Goal: Book appointment/travel/reservation

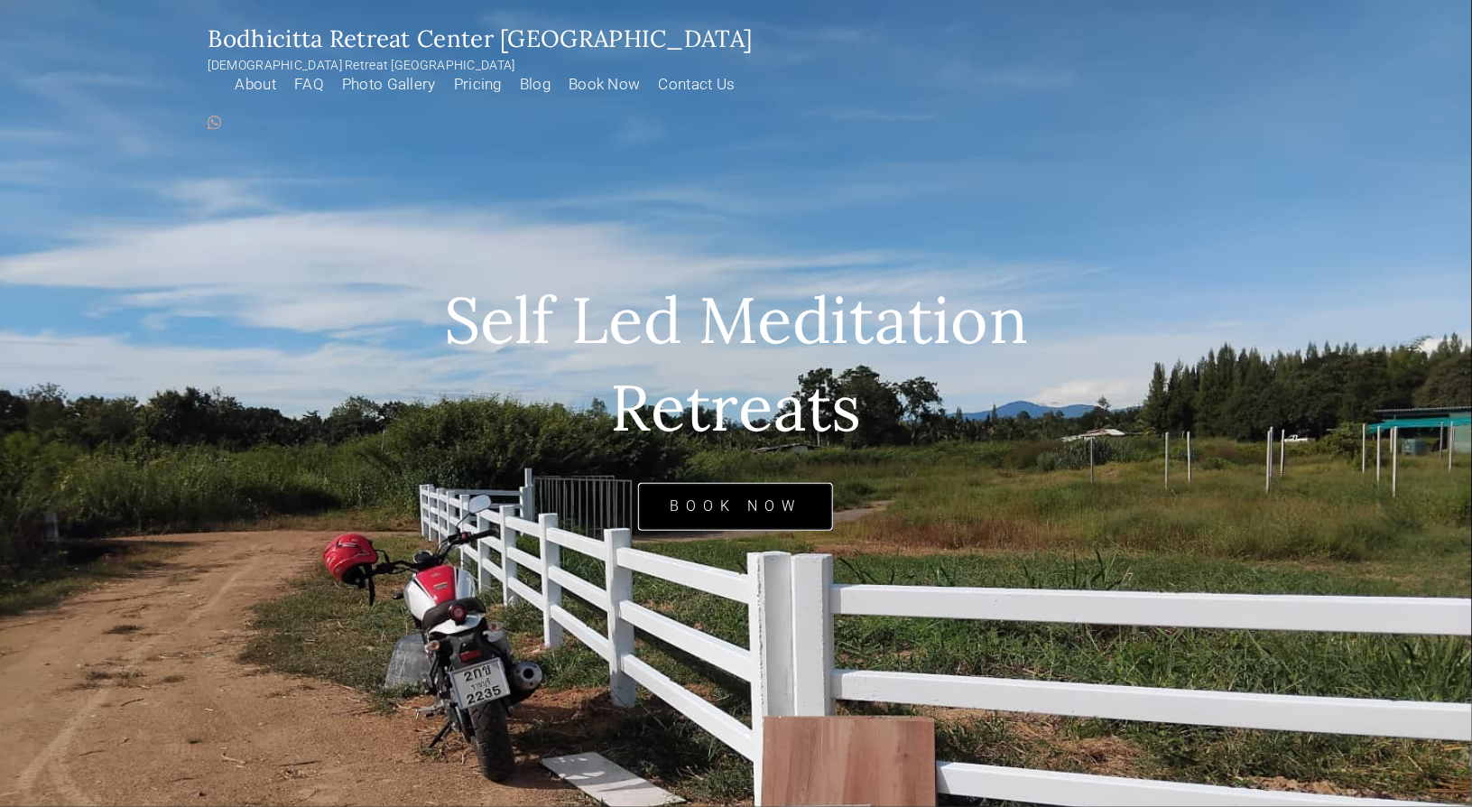
click at [757, 501] on link "Book Now" at bounding box center [735, 507] width 195 height 48
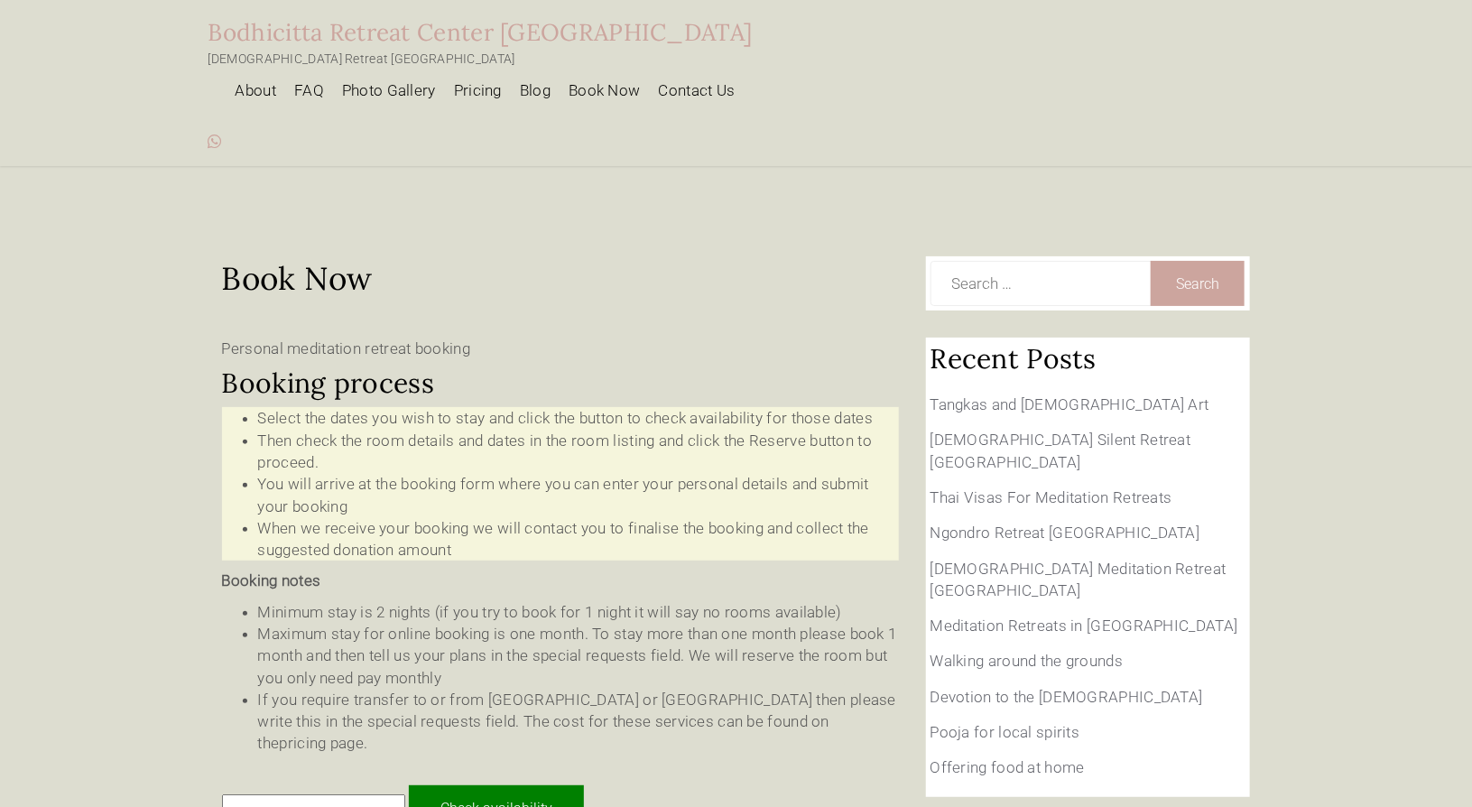
type input "[DATE] - [DATE]"
click at [282, 81] on link "About" at bounding box center [252, 97] width 60 height 32
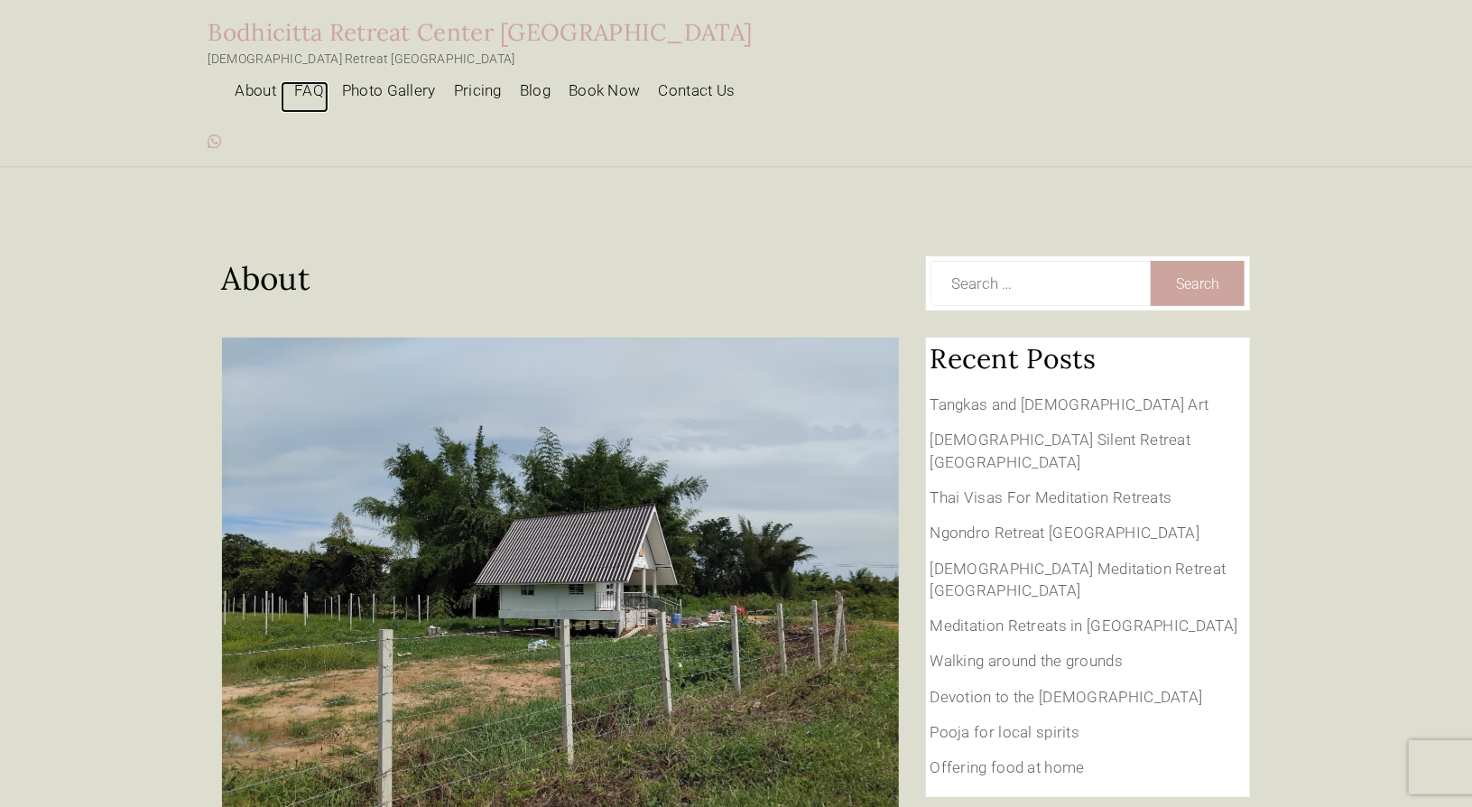
click at [329, 81] on link "FAQ" at bounding box center [305, 97] width 48 height 32
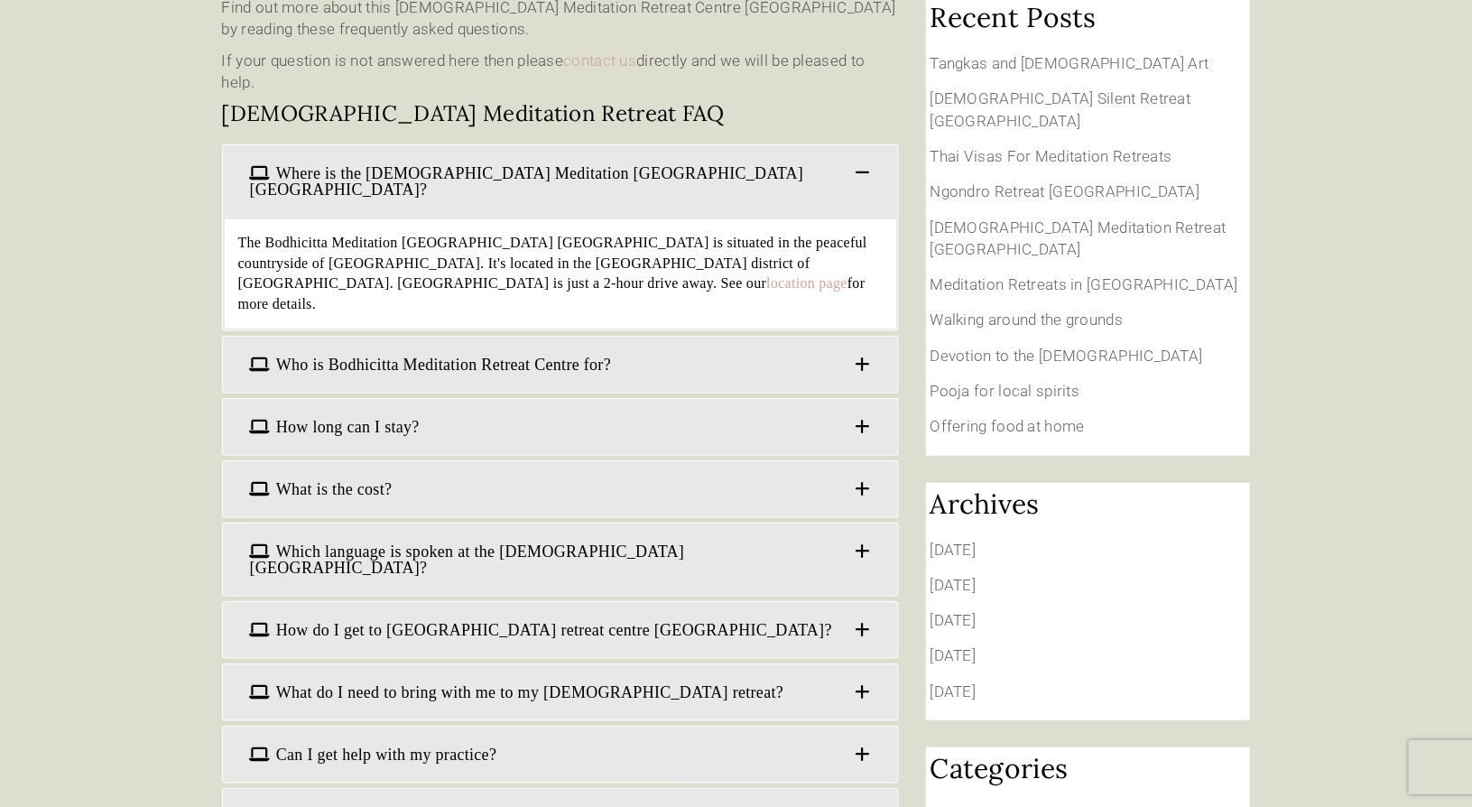
scroll to position [340, 0]
click at [558, 347] on span "Who is Bodhicitta Meditation Retreat Centre for?" at bounding box center [560, 366] width 648 height 38
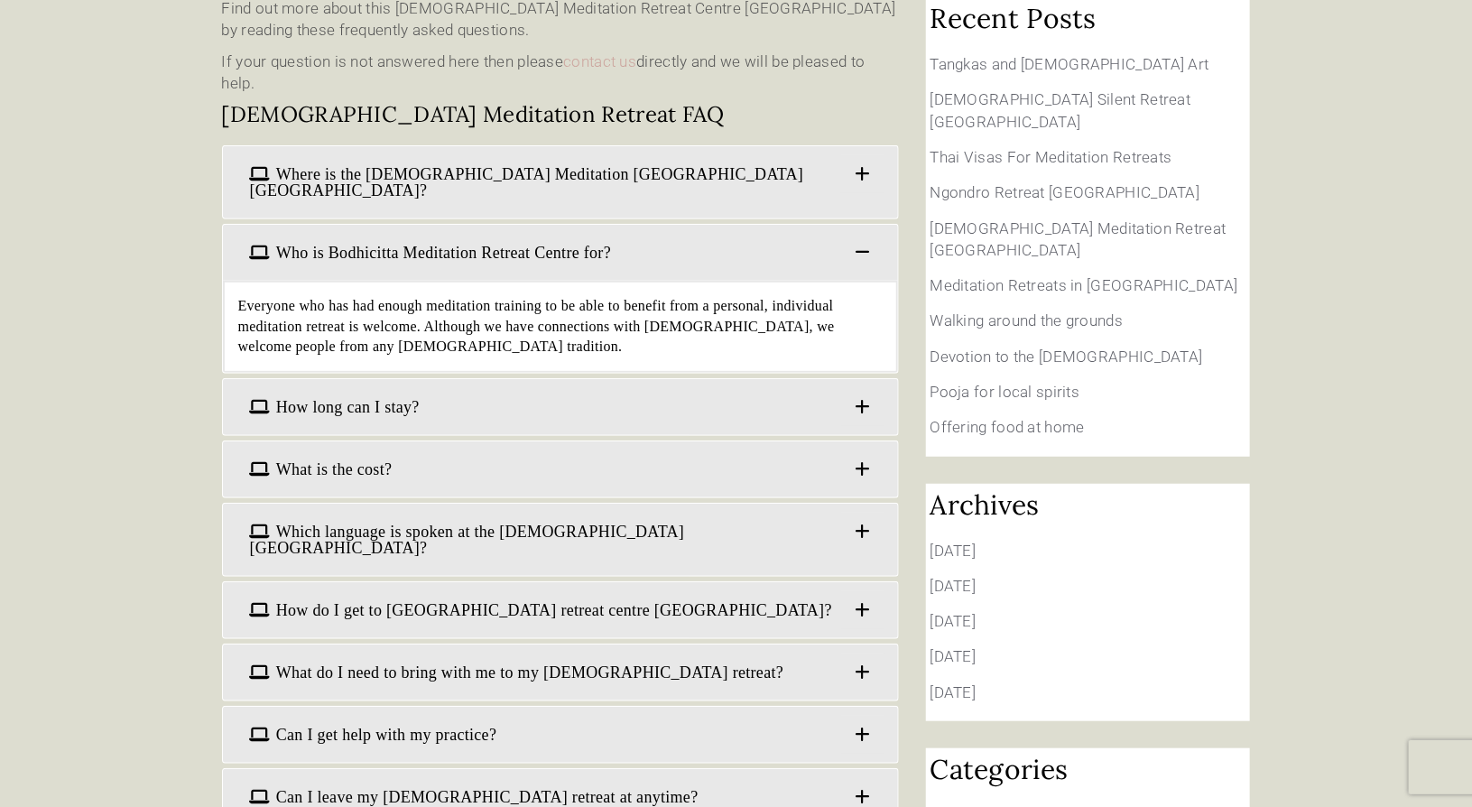
click at [477, 388] on span "How long can I stay?" at bounding box center [560, 407] width 648 height 38
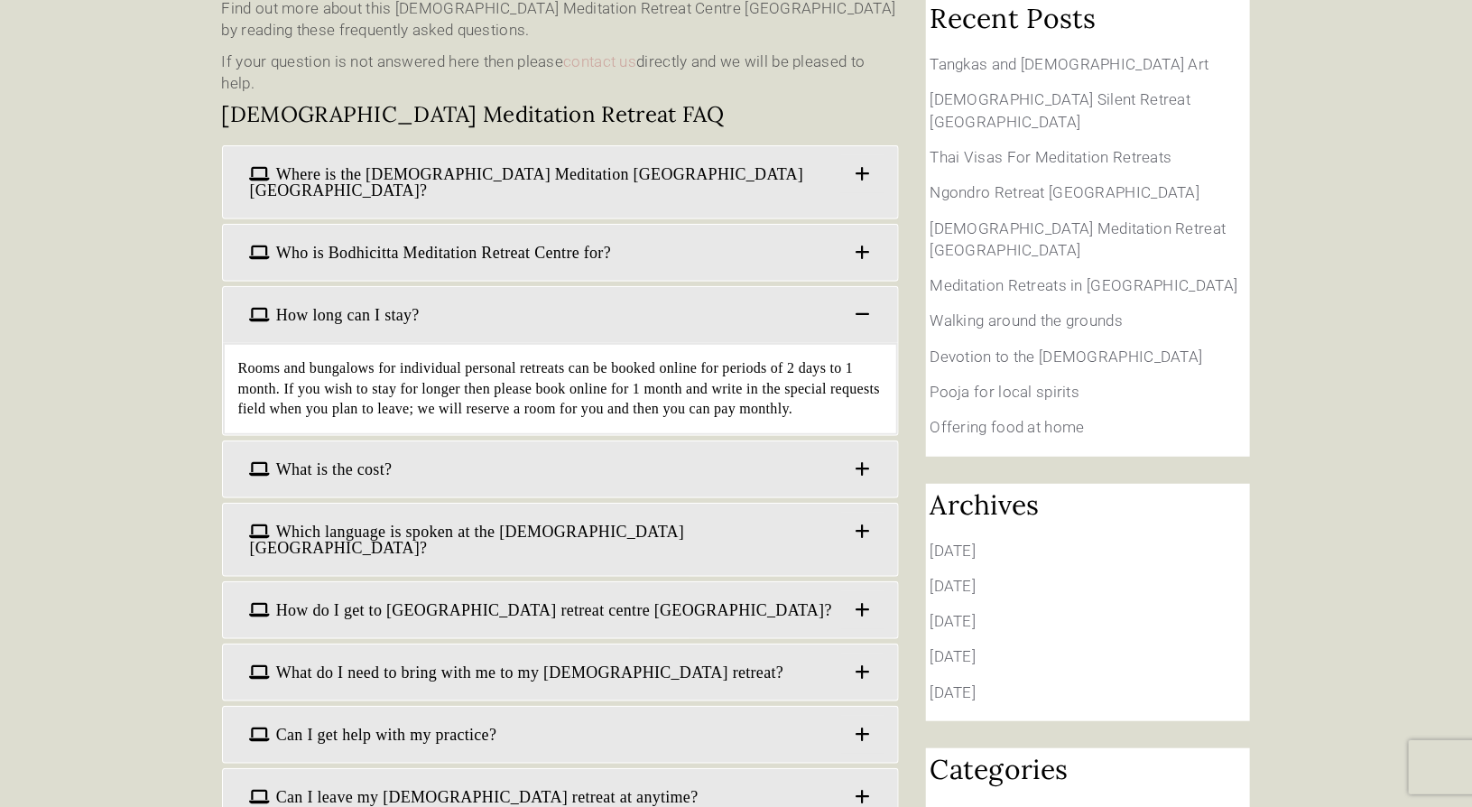
click at [571, 450] on span "What is the cost?" at bounding box center [560, 469] width 648 height 38
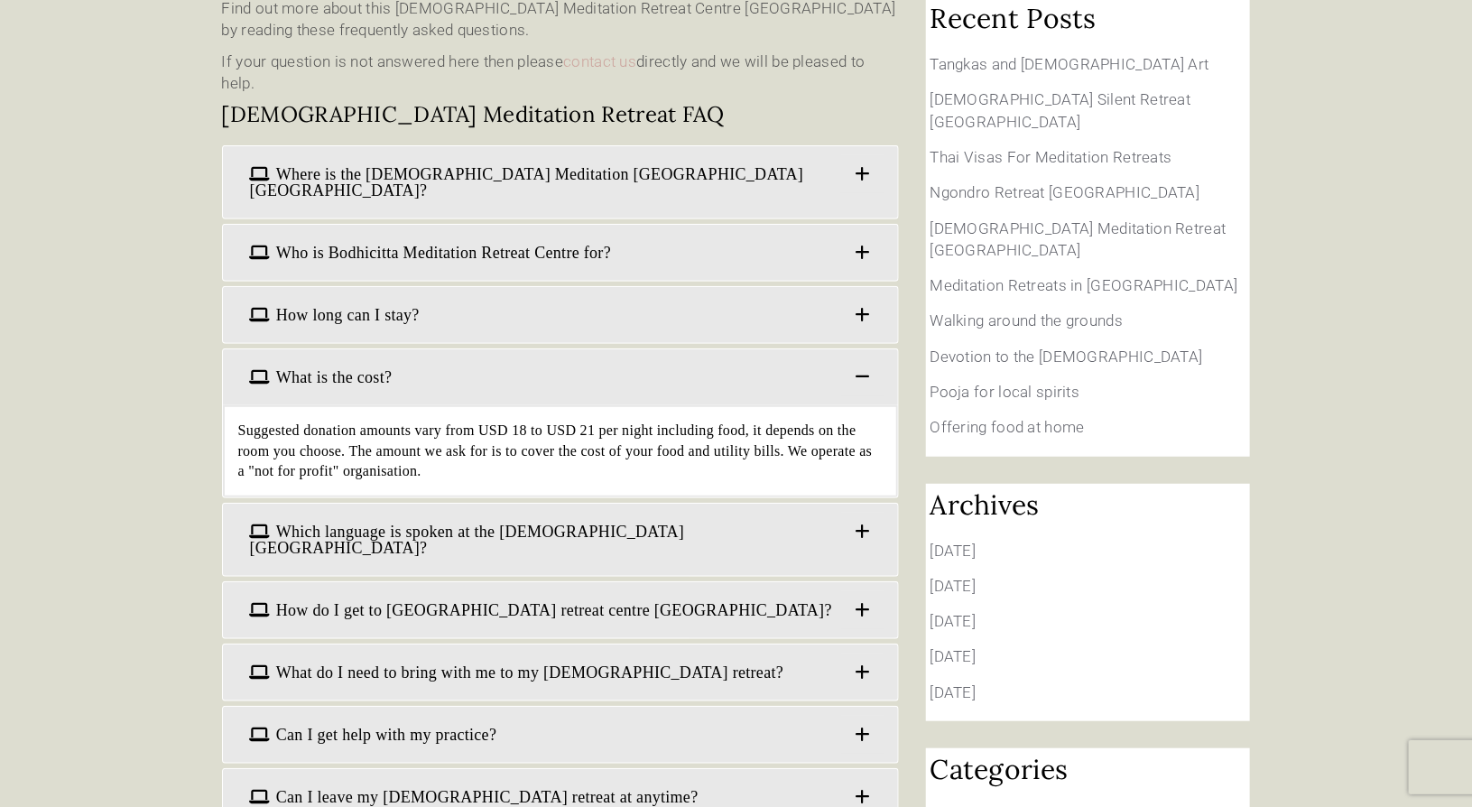
click at [484, 653] on span "What do I need to bring with me to my buddhist retreat?" at bounding box center [560, 672] width 648 height 38
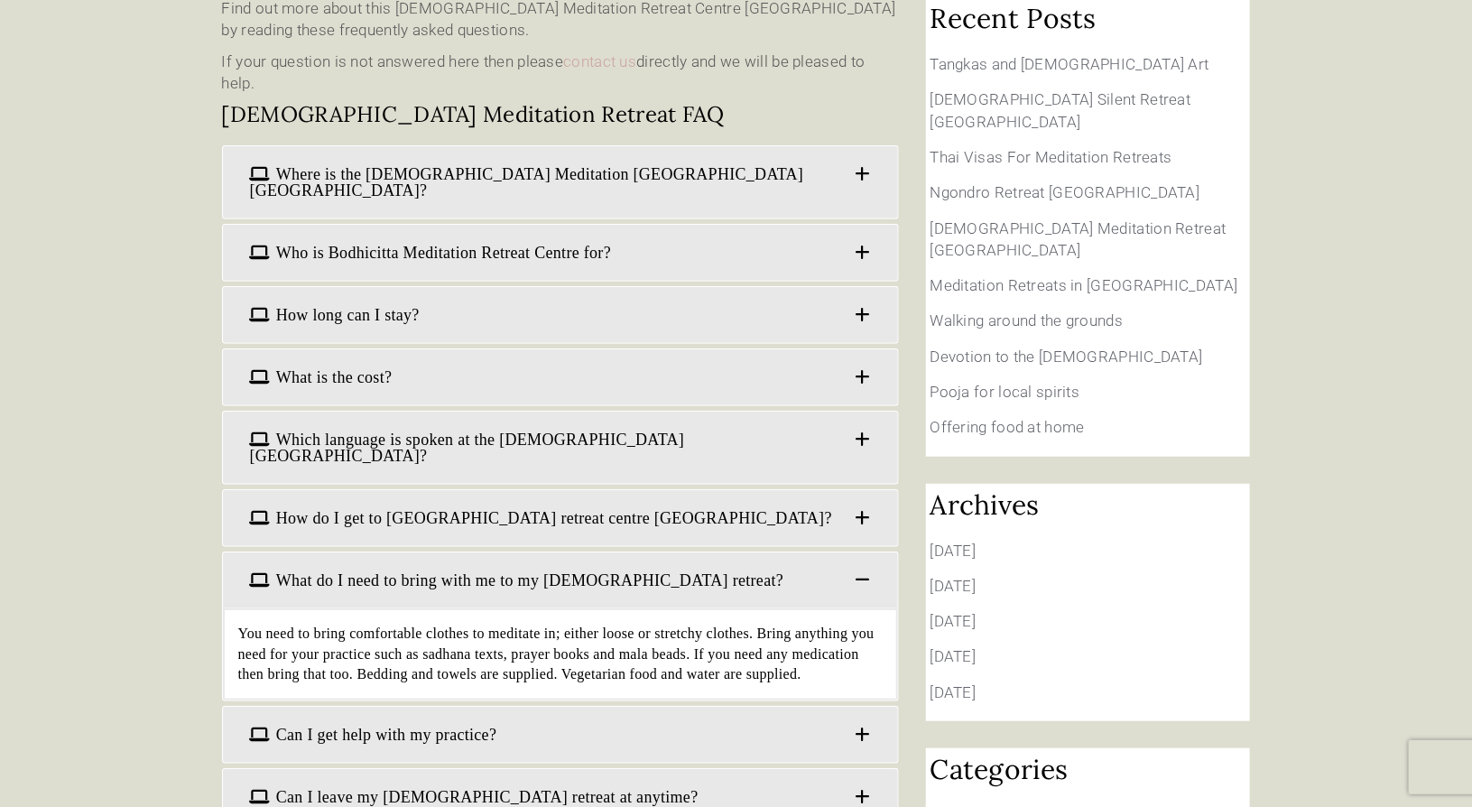
click at [435, 716] on span "Can I get help with my practice?" at bounding box center [560, 735] width 648 height 38
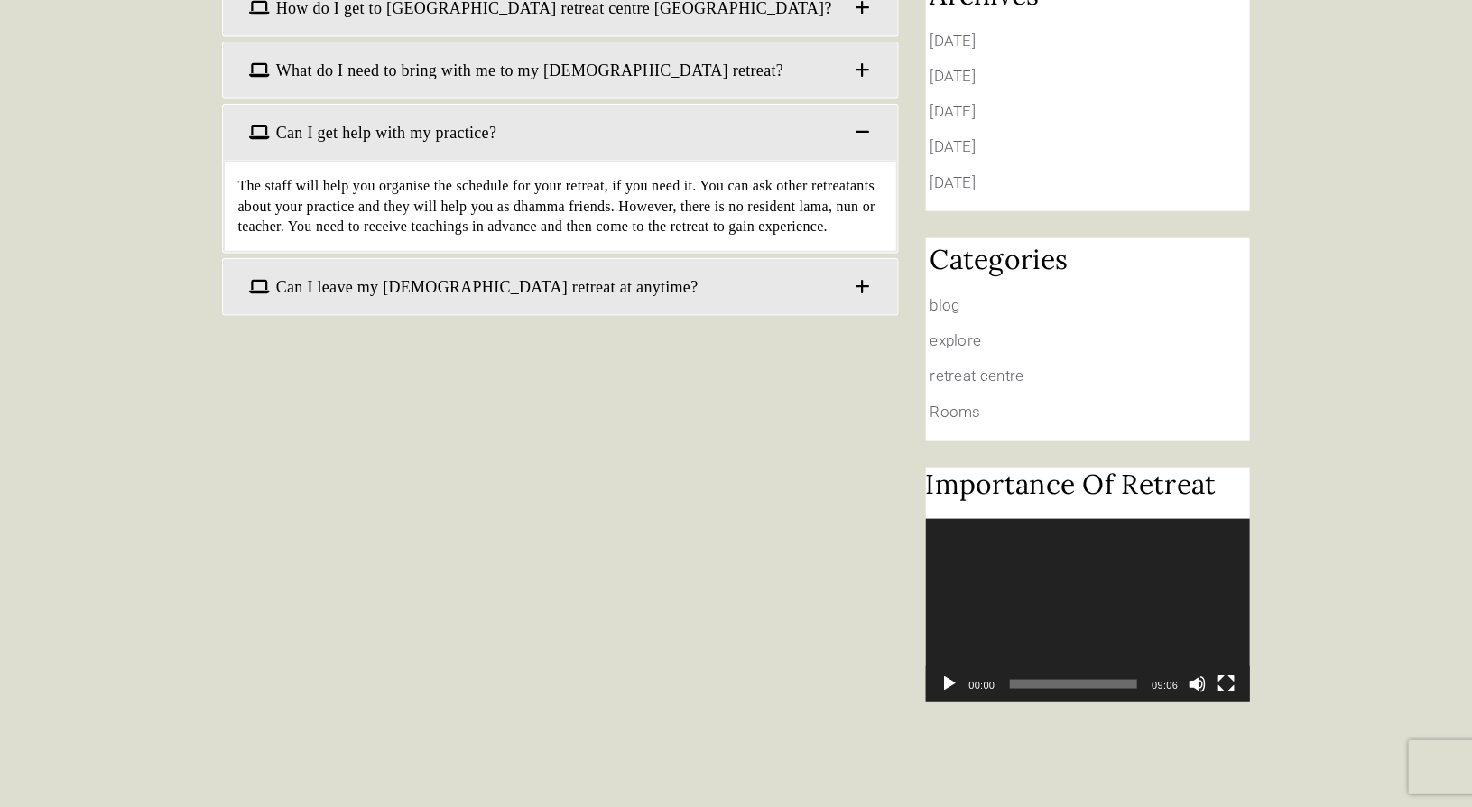
scroll to position [0, 0]
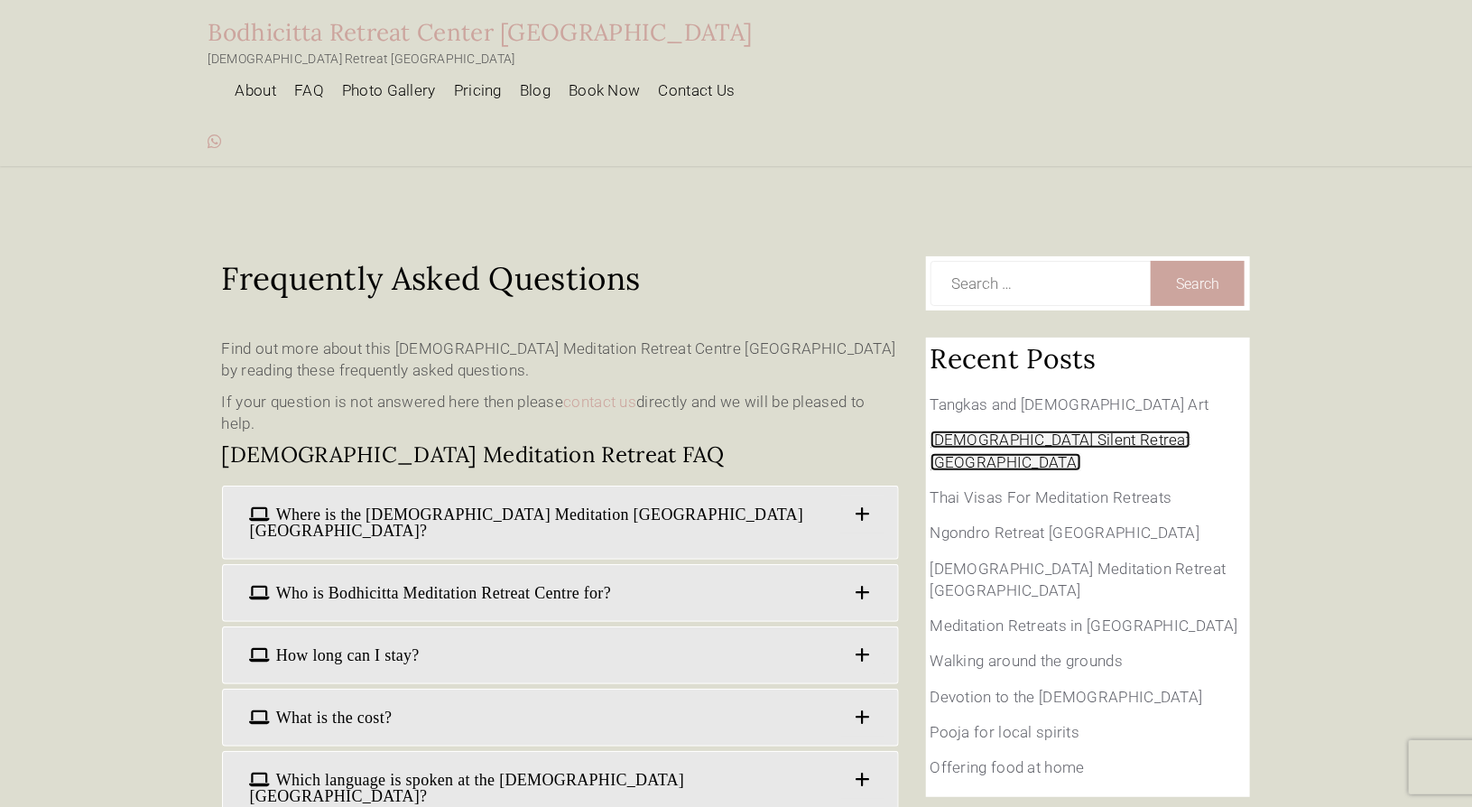
click at [1050, 431] on link "[DEMOGRAPHIC_DATA] Silent Retreat [GEOGRAPHIC_DATA]" at bounding box center [1061, 451] width 261 height 40
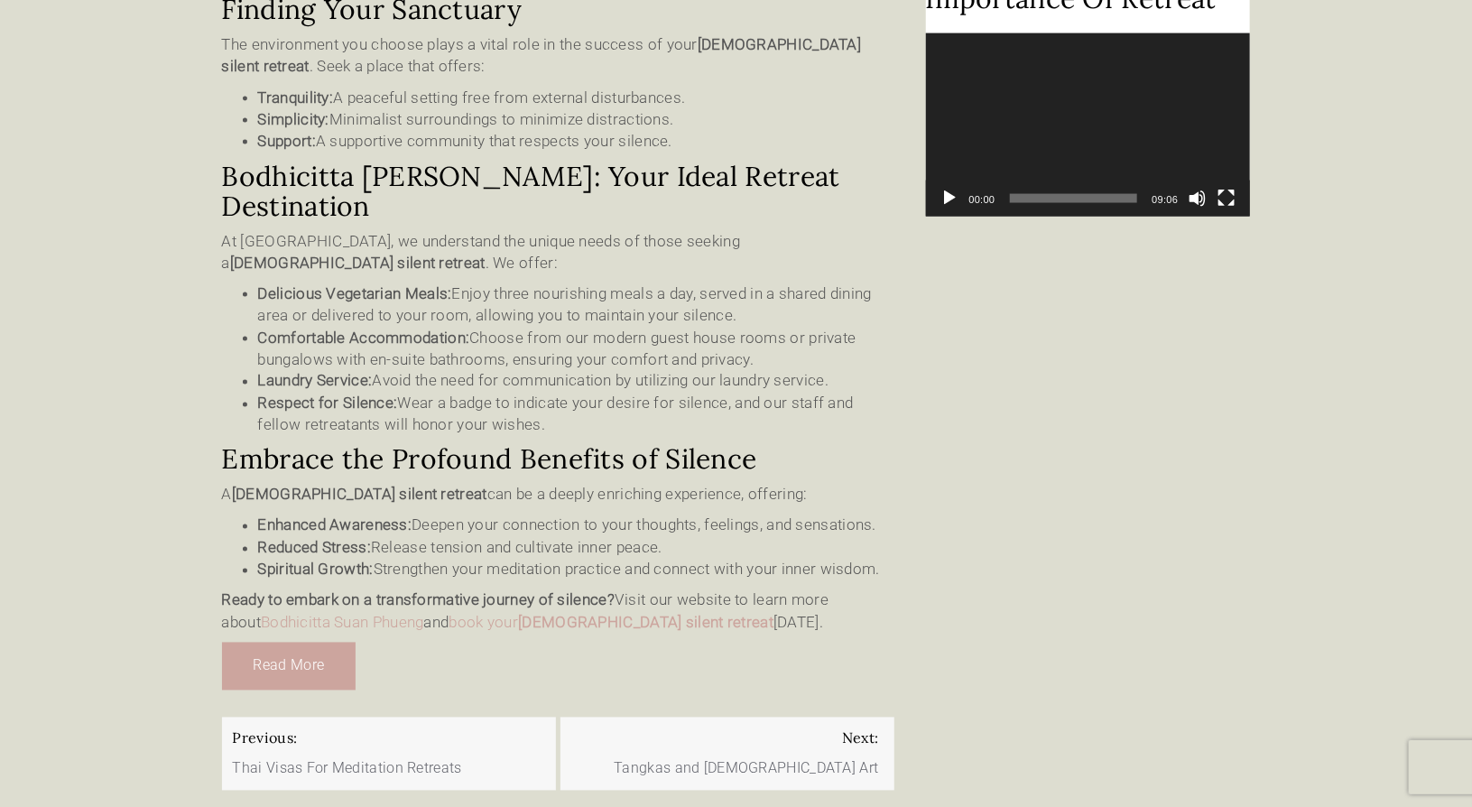
scroll to position [1351, 0]
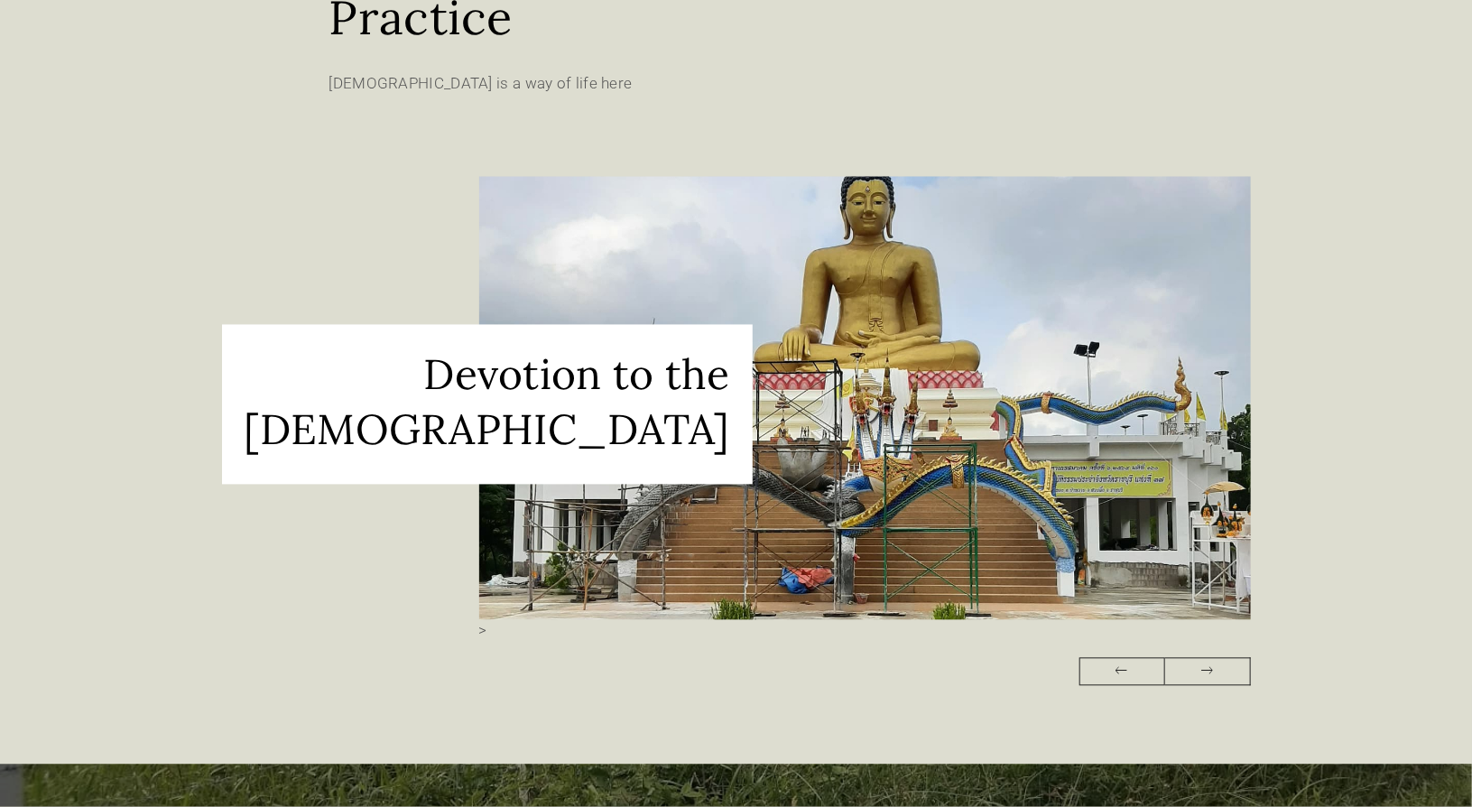
scroll to position [1475, 0]
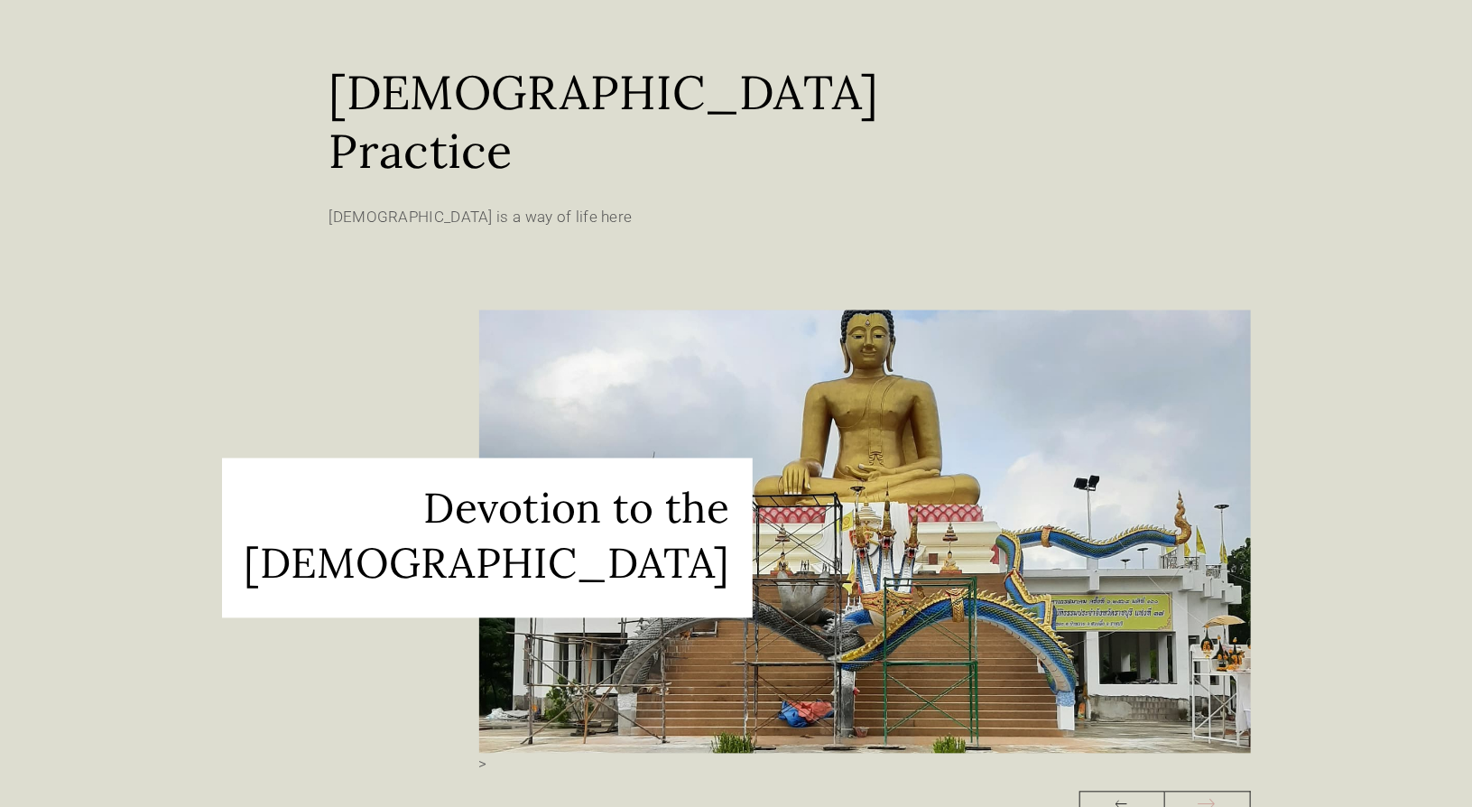
click at [1205, 786] on icon at bounding box center [1208, 805] width 18 height 39
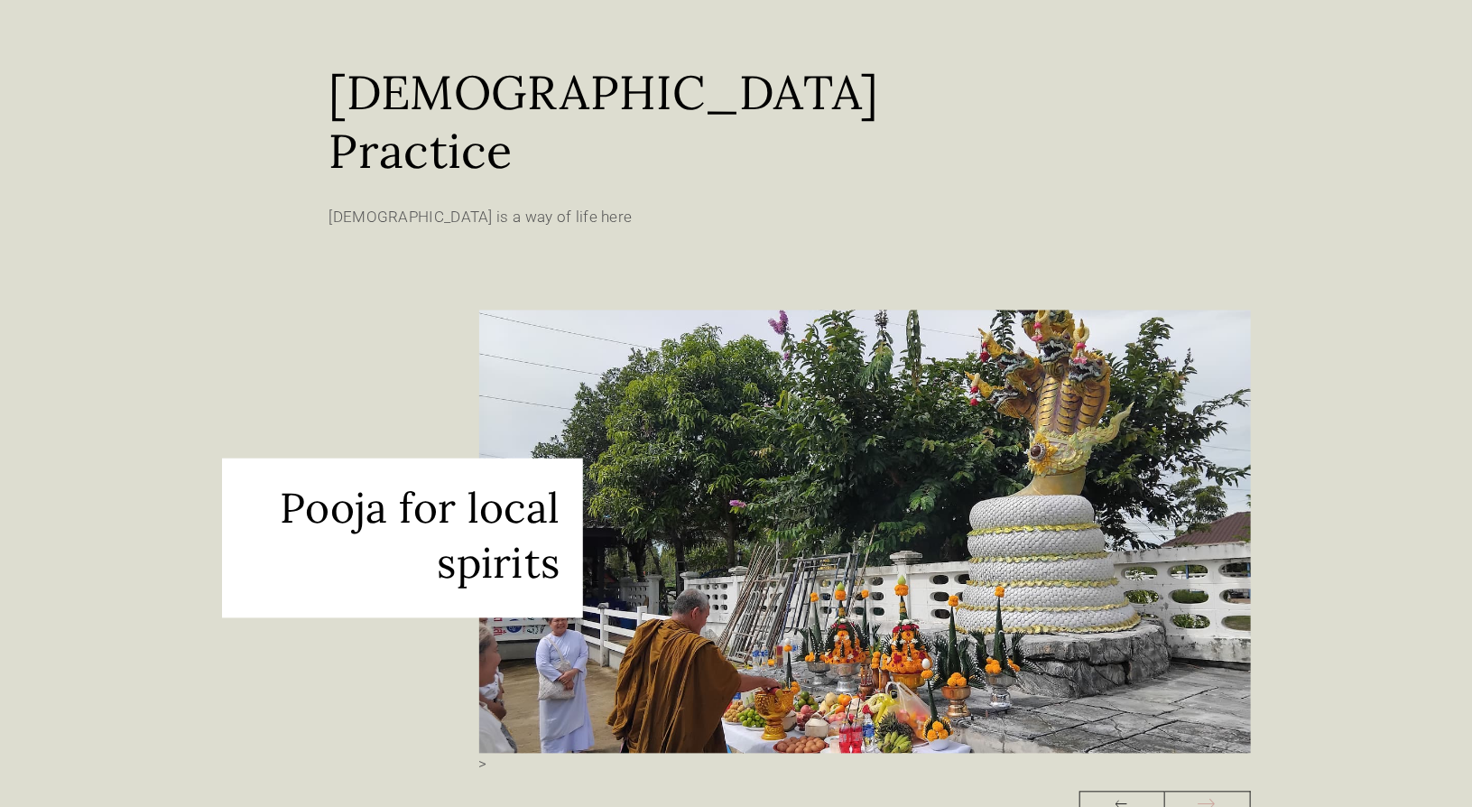
click at [1205, 786] on icon at bounding box center [1208, 805] width 18 height 39
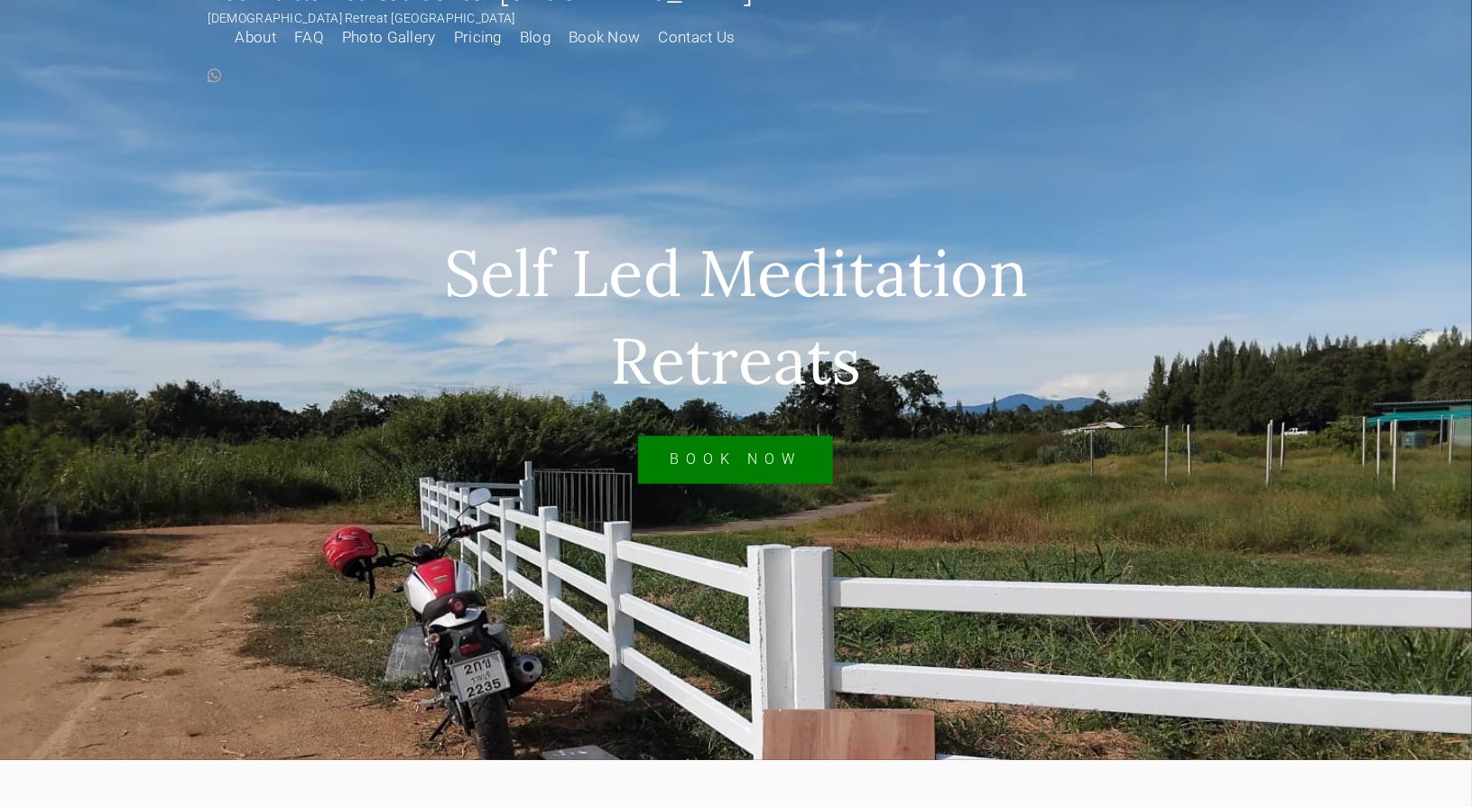
scroll to position [0, 0]
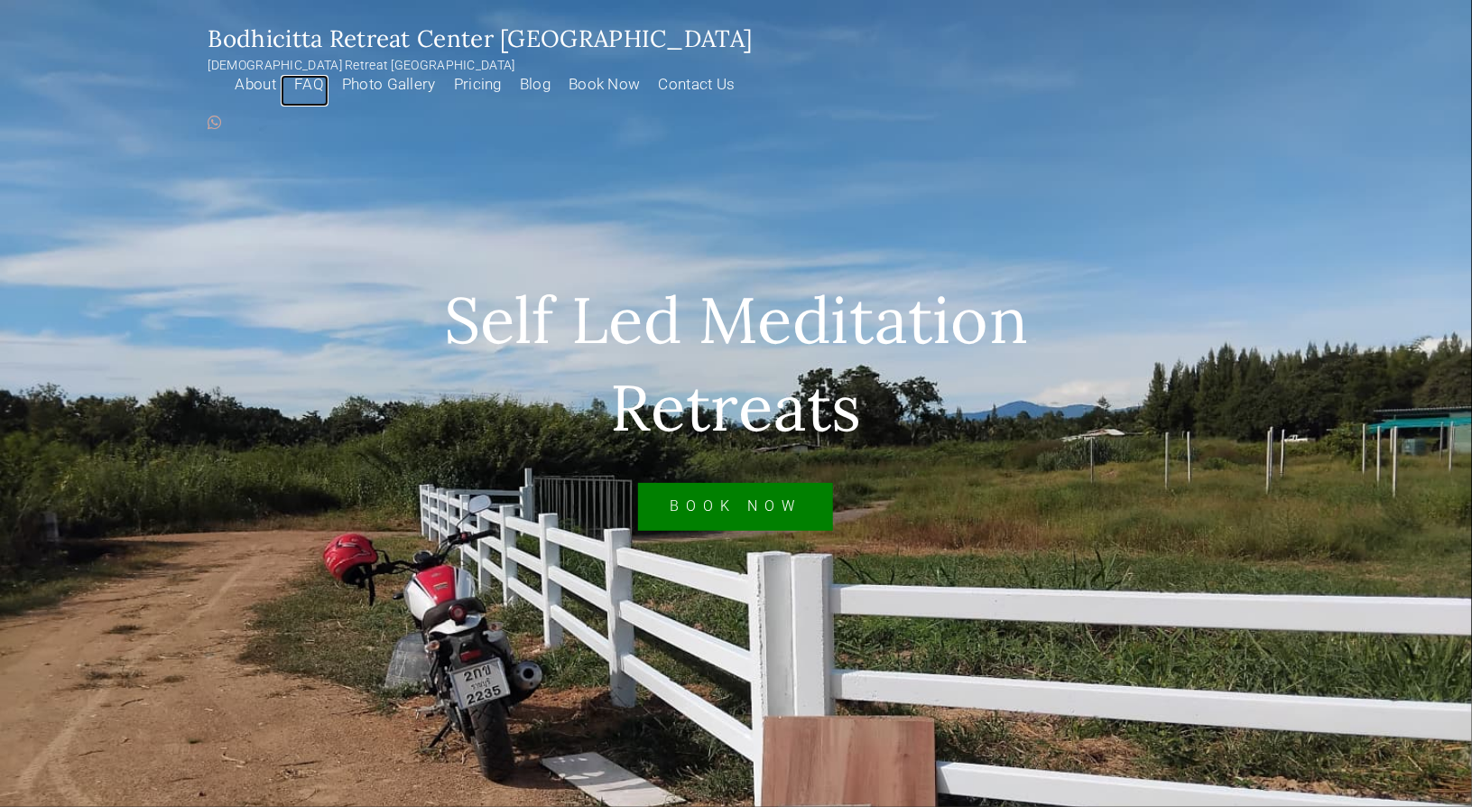
click at [329, 75] on link "FAQ" at bounding box center [305, 91] width 48 height 32
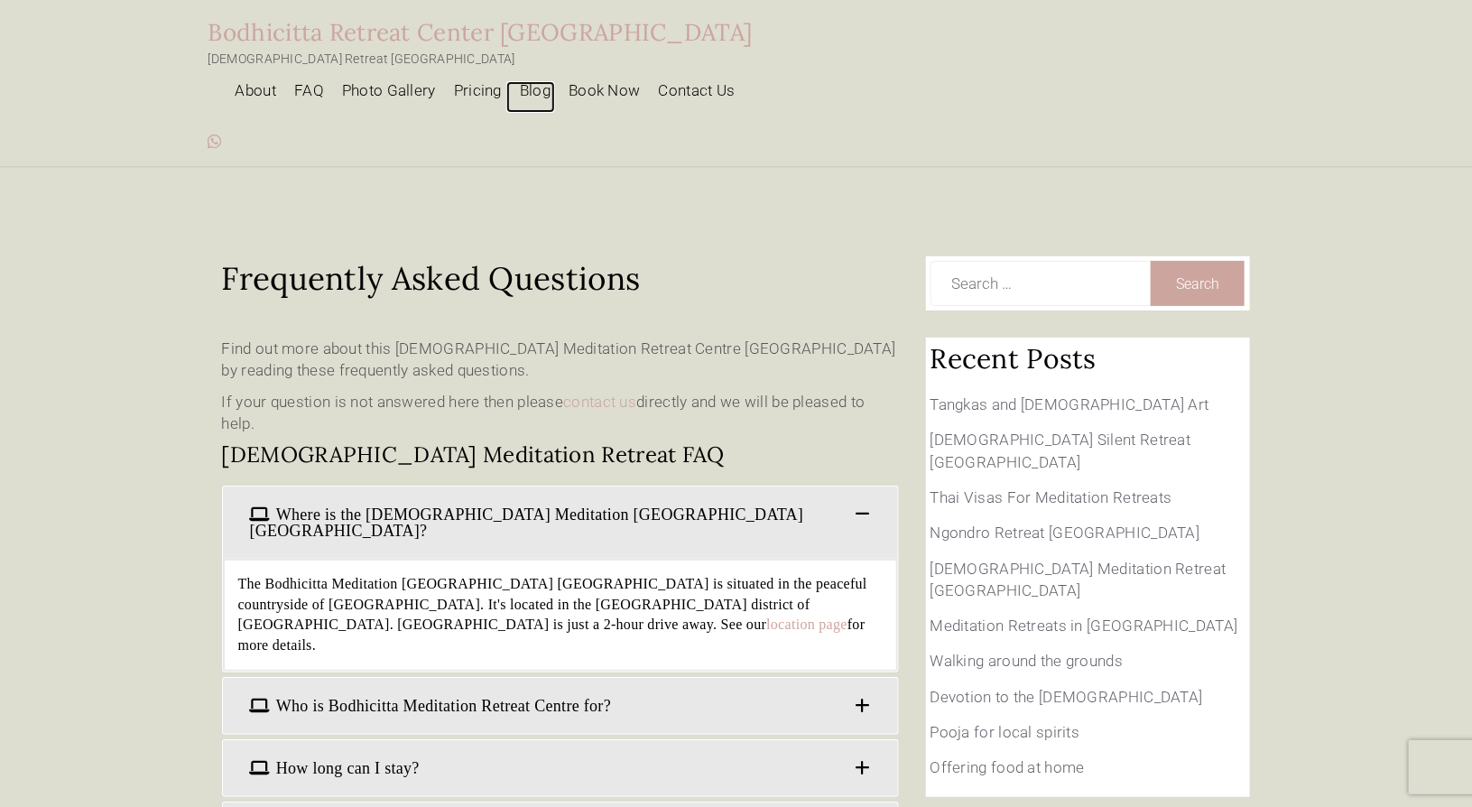
click at [555, 81] on link "Blog" at bounding box center [530, 97] width 49 height 32
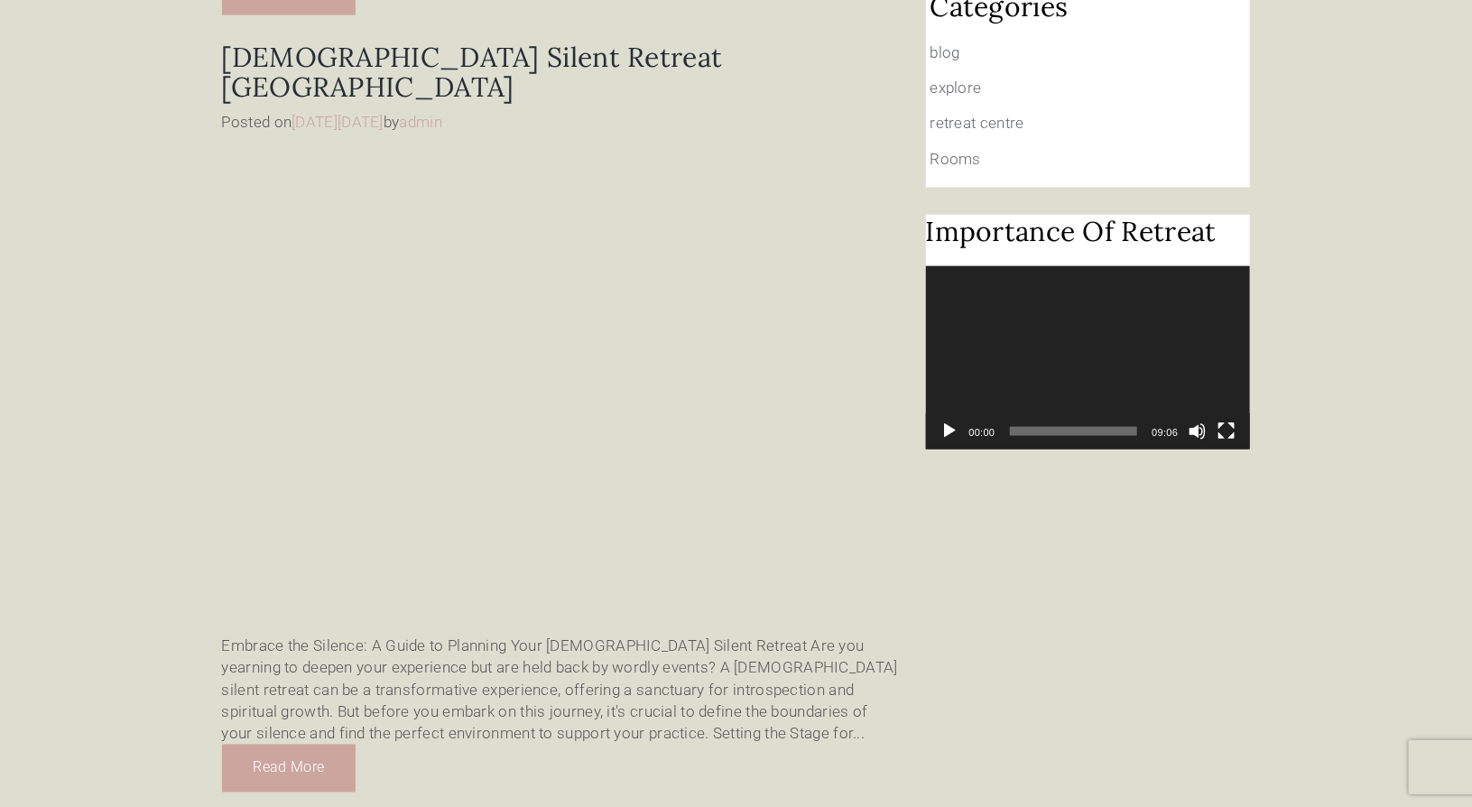
scroll to position [1096, 0]
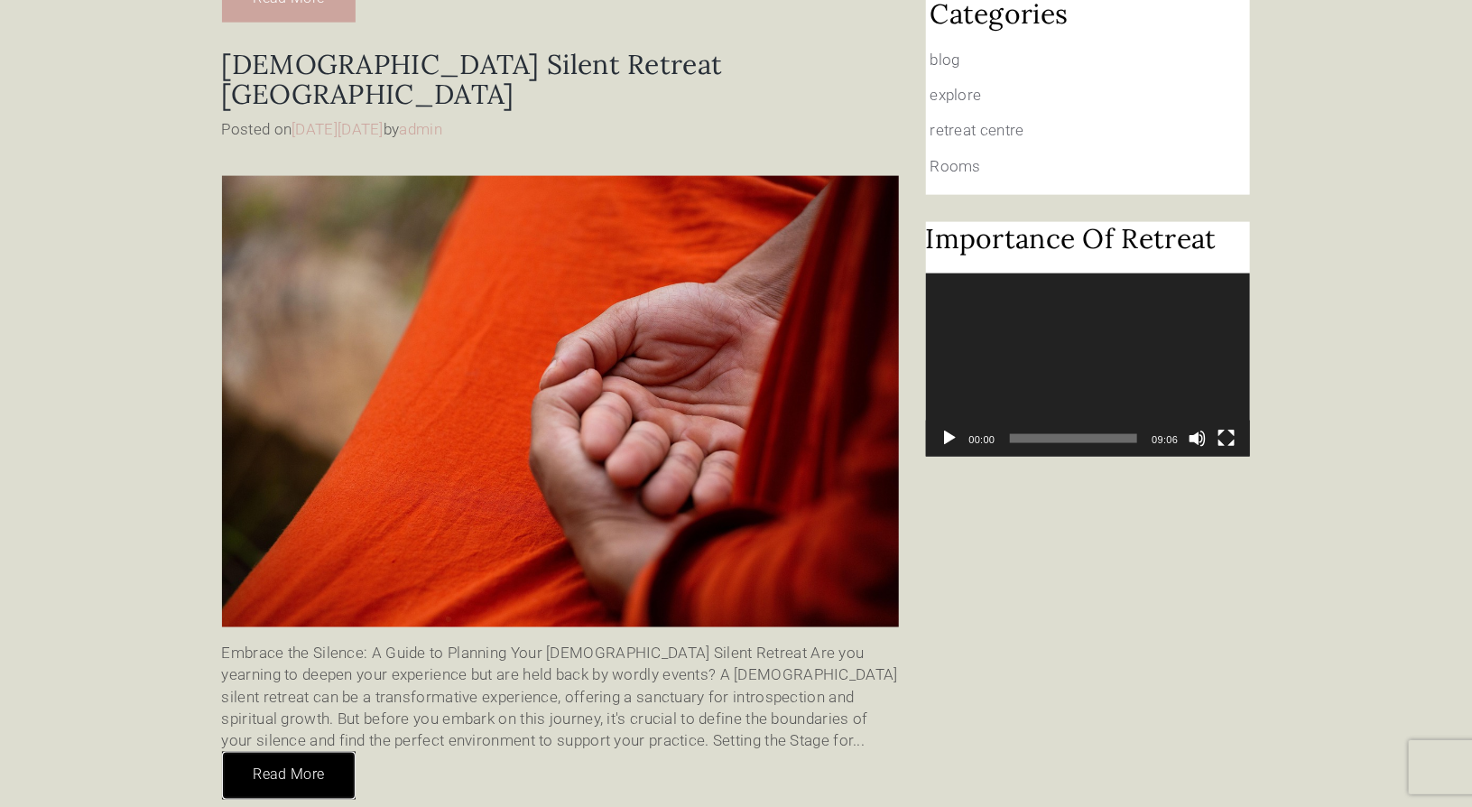
click at [291, 752] on link "Read More" at bounding box center [289, 776] width 134 height 48
